Goal: Transaction & Acquisition: Download file/media

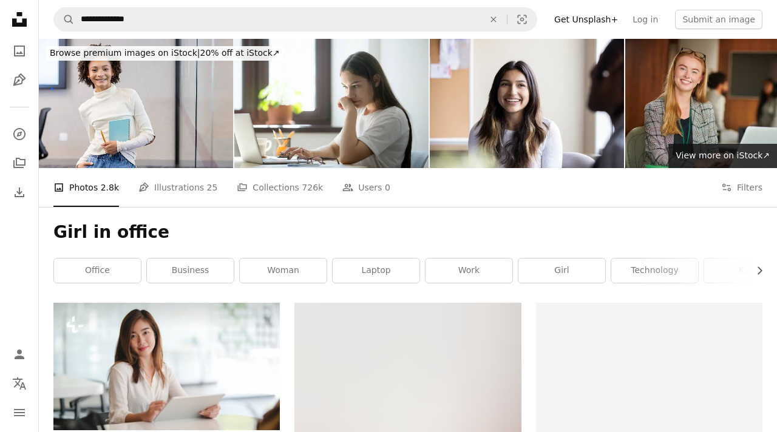
scroll to position [2350, 0]
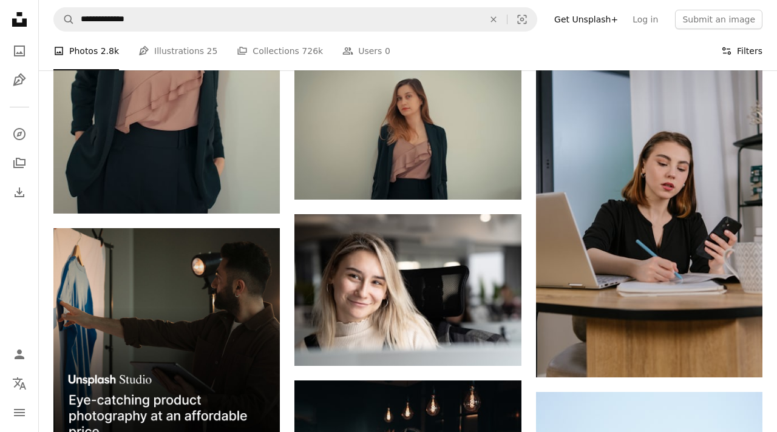
click at [731, 46] on icon "Filters" at bounding box center [726, 51] width 11 height 11
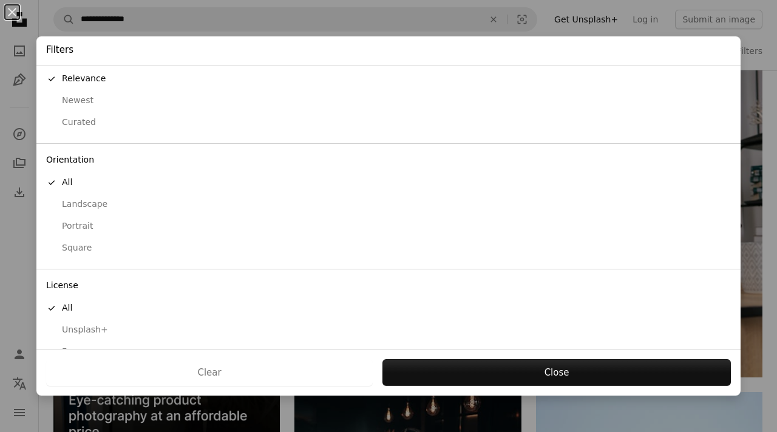
scroll to position [50, 0]
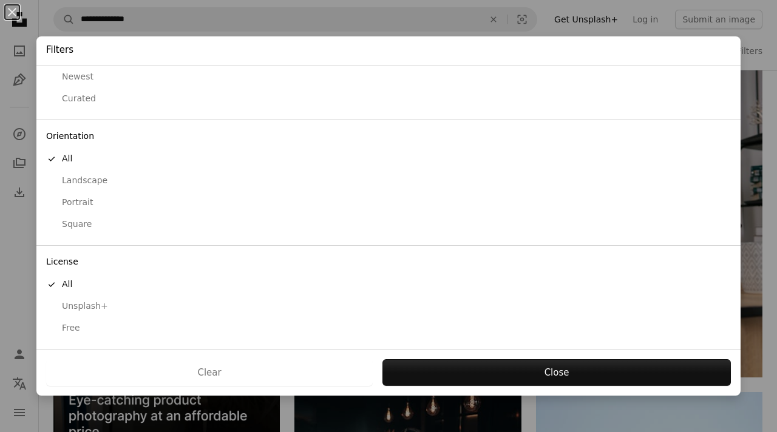
click at [70, 334] on div "Free" at bounding box center [388, 328] width 685 height 12
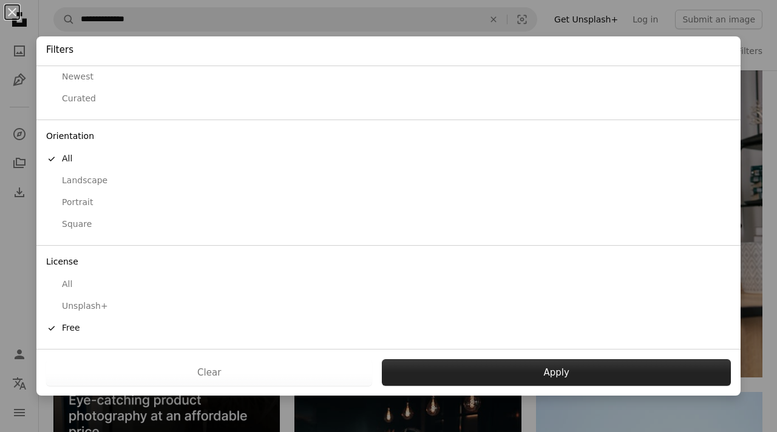
click at [543, 377] on button "Apply" at bounding box center [556, 372] width 349 height 27
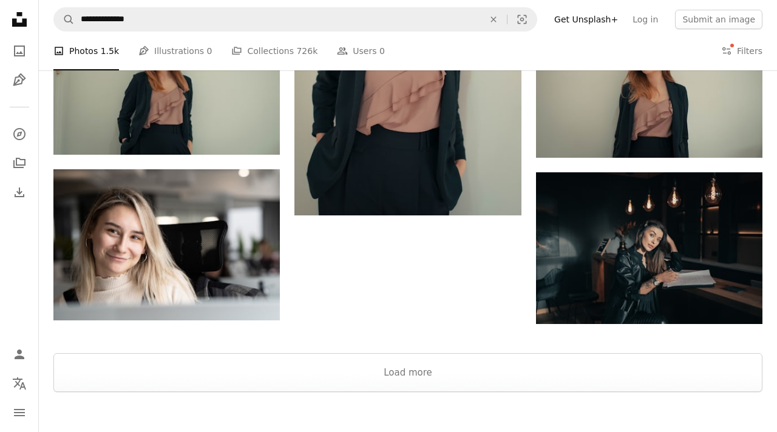
scroll to position [1882, 0]
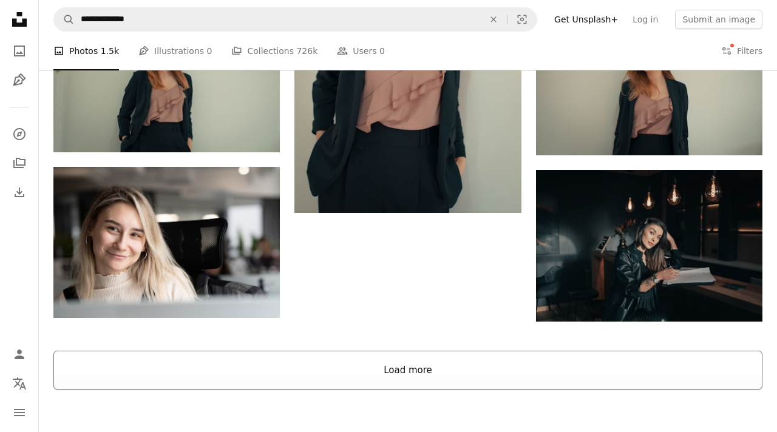
click at [437, 378] on button "Load more" at bounding box center [407, 370] width 709 height 39
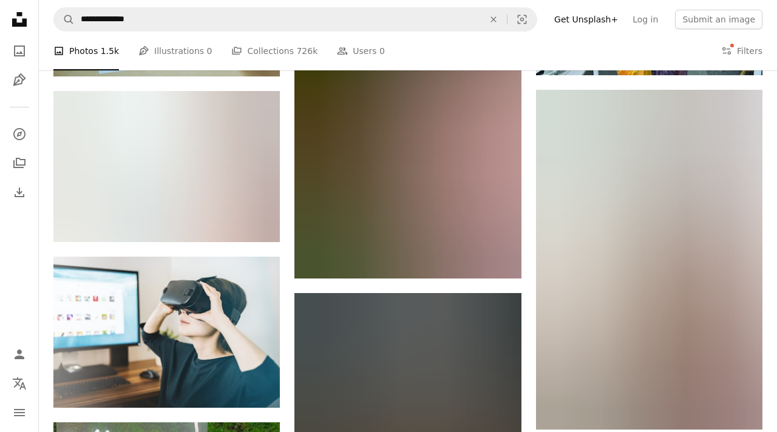
scroll to position [8039, 0]
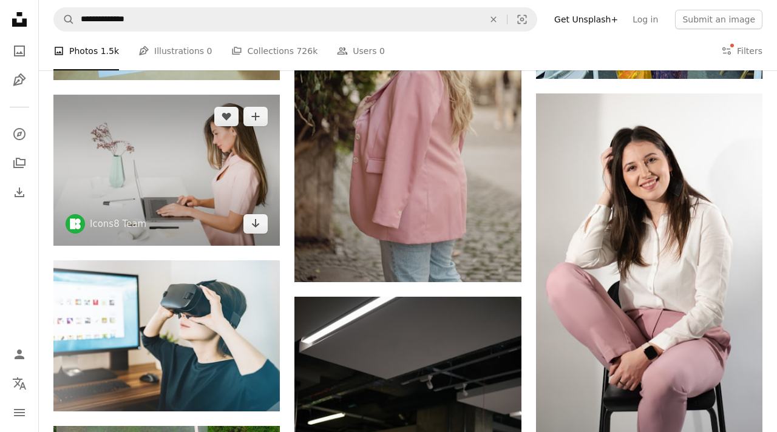
click at [175, 188] on img at bounding box center [166, 170] width 227 height 151
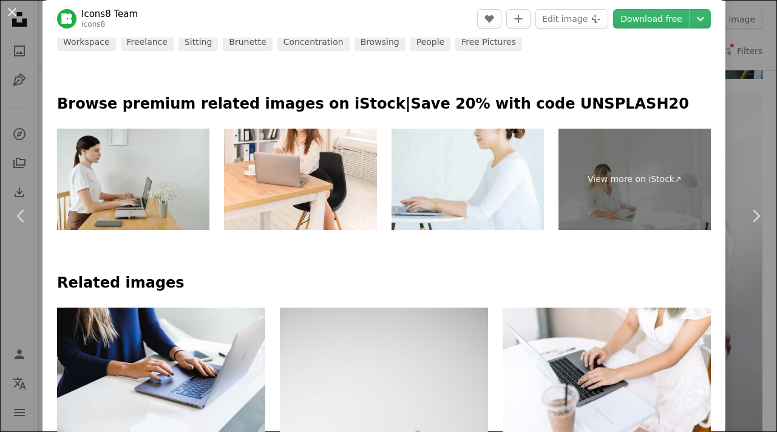
scroll to position [782, 0]
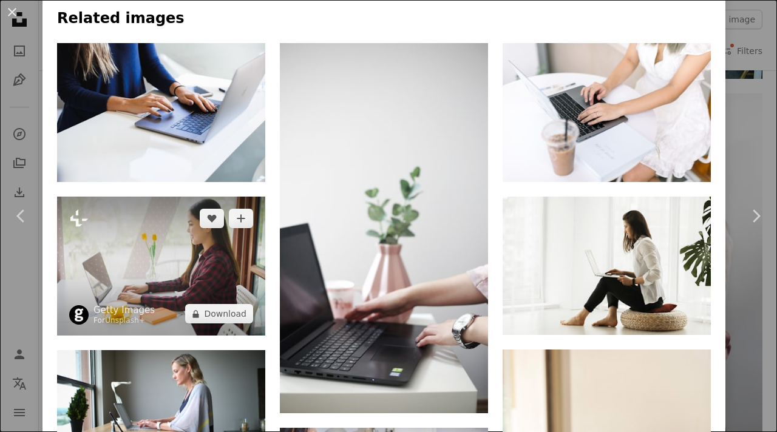
click at [227, 272] on img at bounding box center [161, 266] width 208 height 139
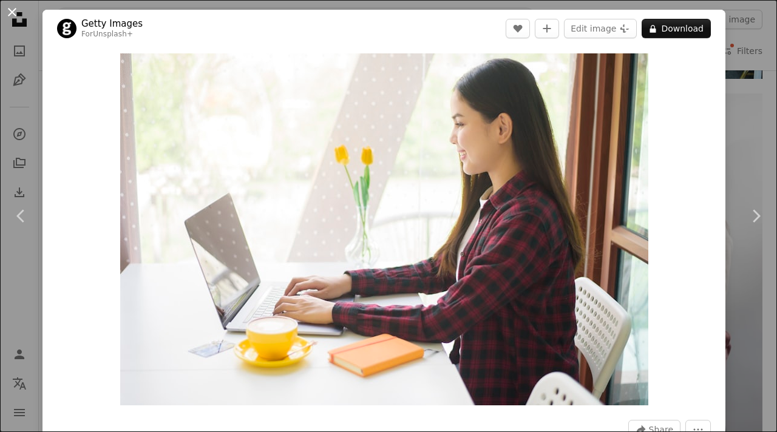
click at [15, 9] on button "An X shape" at bounding box center [12, 12] width 15 height 15
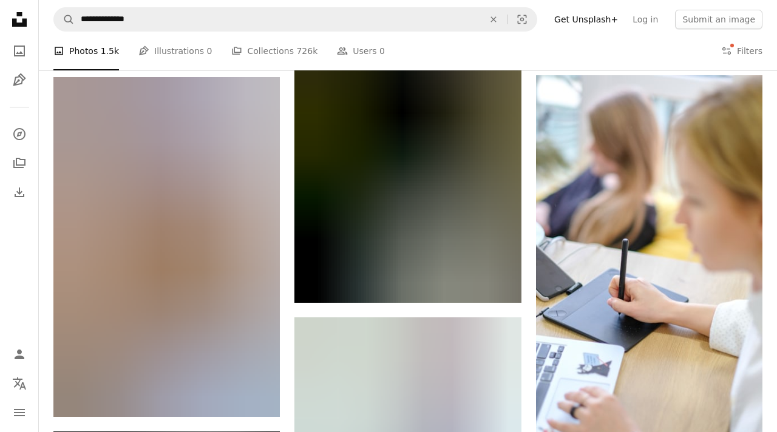
scroll to position [11105, 0]
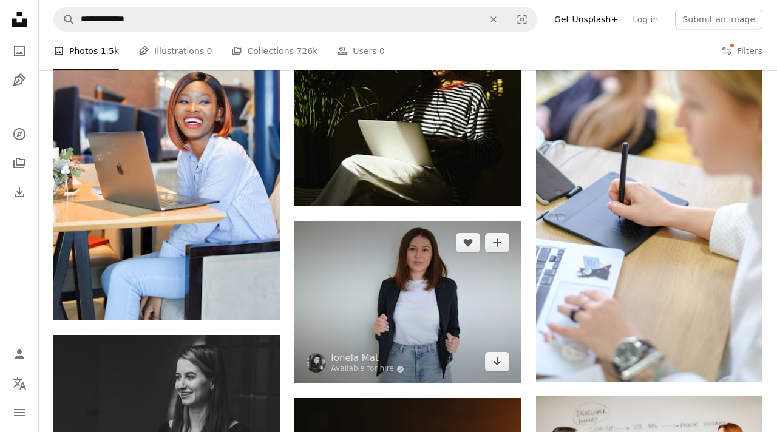
click at [421, 322] on img at bounding box center [408, 302] width 227 height 163
click at [500, 362] on icon "Download" at bounding box center [497, 361] width 8 height 9
